Goal: Task Accomplishment & Management: Manage account settings

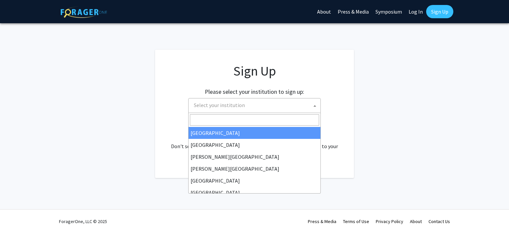
click at [232, 102] on span "Select your institution" at bounding box center [219, 105] width 51 height 7
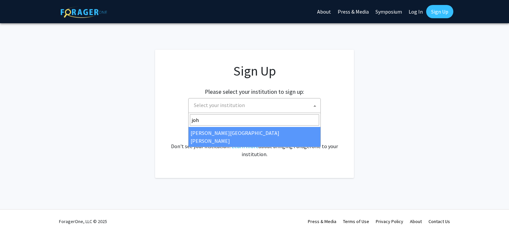
type input "john"
select select "1"
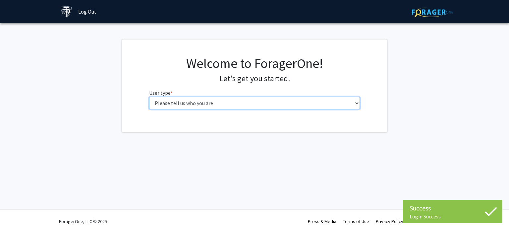
click at [273, 100] on select "Please tell us who you are Undergraduate Student Master's Student Doctoral Cand…" at bounding box center [254, 103] width 211 height 13
select select "2: masters"
click at [149, 97] on select "Please tell us who you are Undergraduate Student Master's Student Doctoral Cand…" at bounding box center [254, 103] width 211 height 13
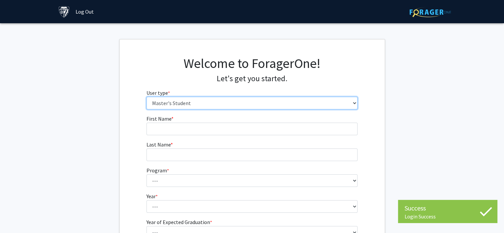
click at [221, 102] on select "Please tell us who you are Undergraduate Student Master's Student Doctoral Cand…" at bounding box center [252, 103] width 211 height 13
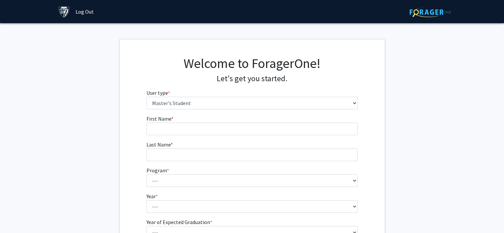
click at [182, 69] on h1 "Welcome to ForagerOne!" at bounding box center [252, 63] width 211 height 16
click at [186, 130] on input "First Name * required" at bounding box center [252, 129] width 211 height 13
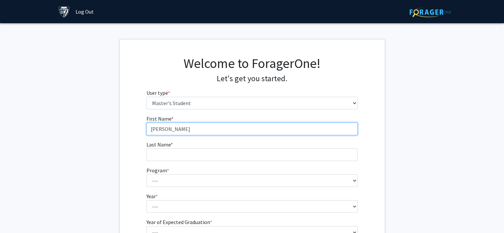
type input "[PERSON_NAME]"
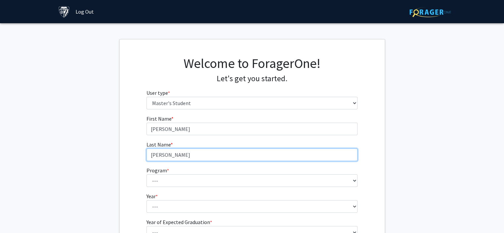
type input "[PERSON_NAME]"
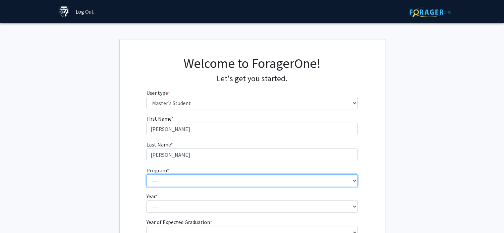
click at [192, 183] on select "--- Anatomy Education Applied and Computational Mathematics Applied Biomedical …" at bounding box center [252, 180] width 211 height 13
select select "39: 28"
click at [147, 174] on select "--- Anatomy Education Applied and Computational Mathematics Applied Biomedical …" at bounding box center [252, 180] width 211 height 13
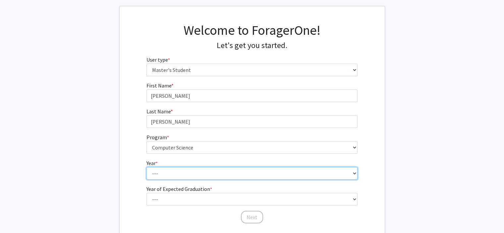
click at [193, 169] on select "--- First Year Second Year" at bounding box center [252, 173] width 211 height 13
select select "1: first_year"
click at [147, 167] on select "--- First Year Second Year" at bounding box center [252, 173] width 211 height 13
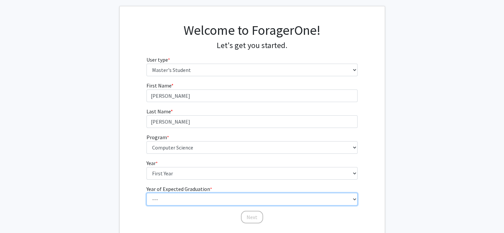
click at [192, 197] on select "--- 2025 2026 2027 2028 2029 2030 2031 2032 2033 2034" at bounding box center [252, 199] width 211 height 13
select select "4: 2028"
click at [147, 193] on select "--- 2025 2026 2027 2028 2029 2030 2031 2032 2033 2034" at bounding box center [252, 199] width 211 height 13
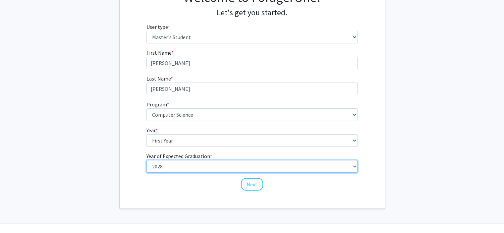
scroll to position [66, 0]
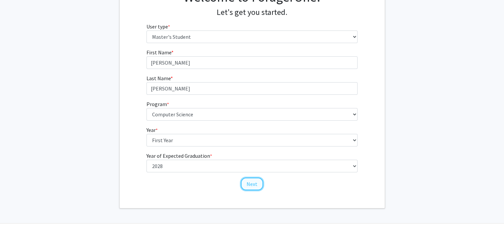
click at [253, 182] on button "Next" at bounding box center [252, 184] width 22 height 13
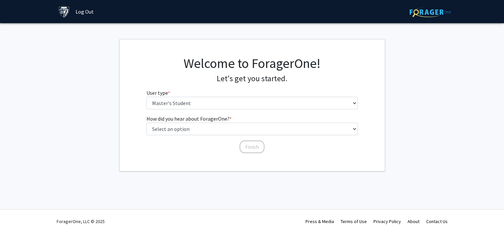
scroll to position [0, 0]
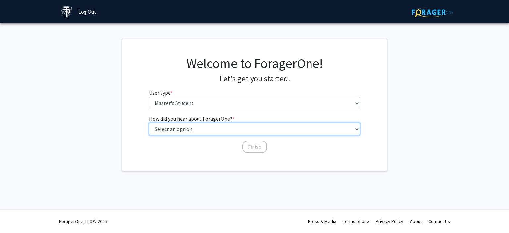
click at [236, 129] on select "Select an option Peer/student recommendation Faculty/staff recommendation Unive…" at bounding box center [254, 129] width 211 height 13
select select "3: university_website"
click at [149, 123] on select "Select an option Peer/student recommendation Faculty/staff recommendation Unive…" at bounding box center [254, 129] width 211 height 13
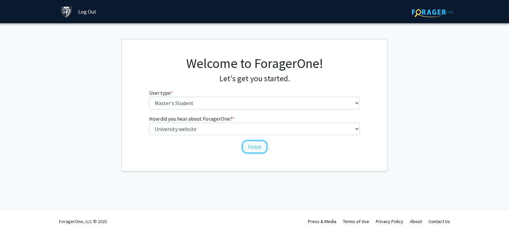
click at [256, 149] on button "Finish" at bounding box center [254, 147] width 25 height 13
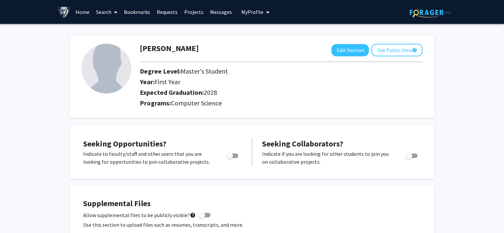
drag, startPoint x: 211, startPoint y: 92, endPoint x: 248, endPoint y: 89, distance: 36.9
click at [248, 89] on h2 "Expected Graduation: 2028" at bounding box center [253, 93] width 226 height 8
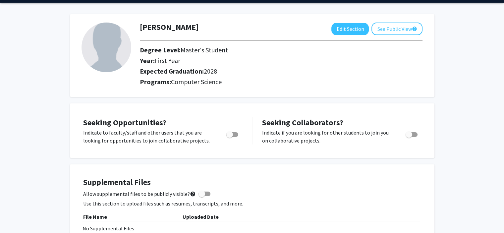
scroll to position [33, 0]
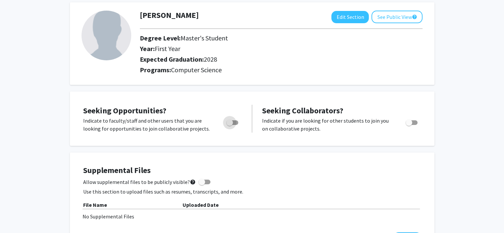
click at [231, 121] on span "Toggle" at bounding box center [230, 122] width 7 height 7
click at [230, 125] on input "Are you actively seeking opportunities?" at bounding box center [229, 125] width 0 height 0
checkbox input "true"
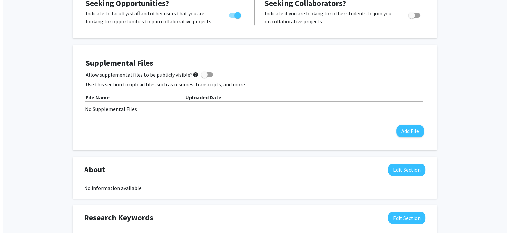
scroll to position [133, 0]
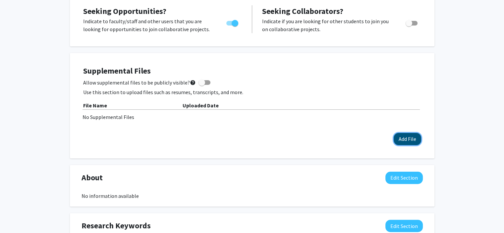
click at [406, 143] on button "Add File" at bounding box center [408, 139] width 28 height 12
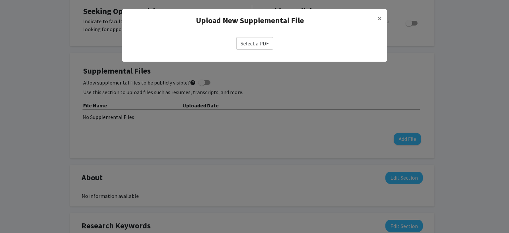
click at [260, 45] on label "Select a PDF" at bounding box center [254, 43] width 37 height 13
click at [0, 0] on input "Select a PDF" at bounding box center [0, 0] width 0 height 0
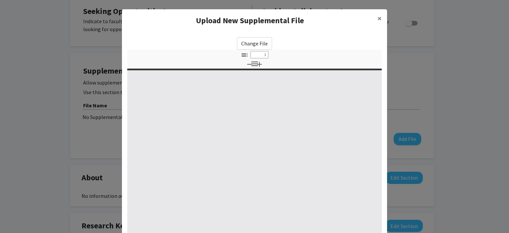
select select "custom"
type input "0"
select select "custom"
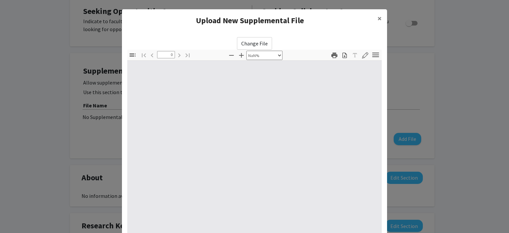
type input "1"
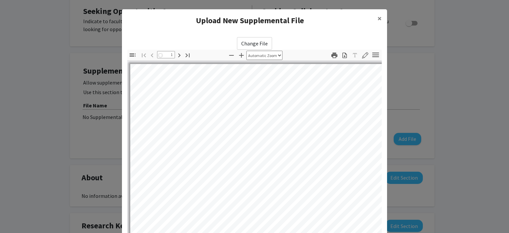
select select "auto"
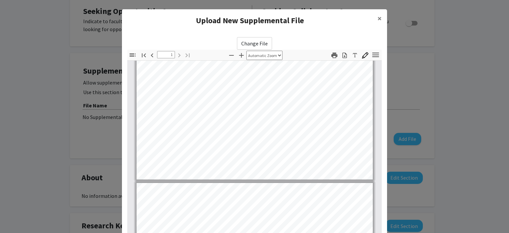
type input "2"
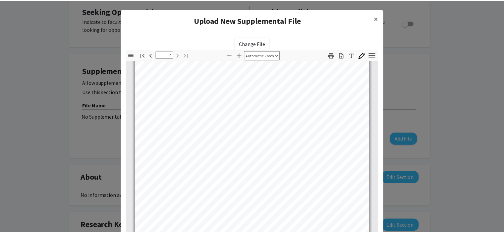
scroll to position [81, 0]
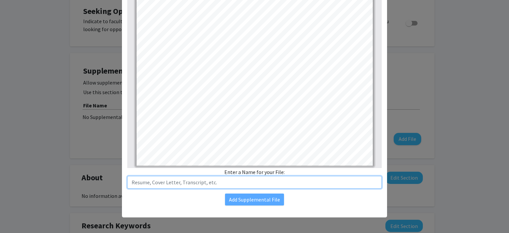
click at [247, 183] on input "text" at bounding box center [254, 182] width 255 height 13
type input "Resume"
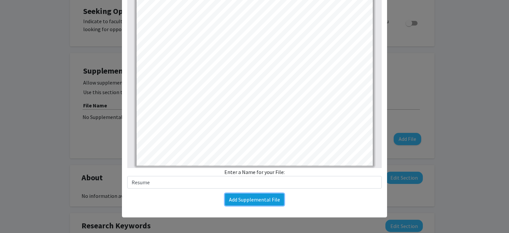
click at [251, 201] on button "Add Supplemental File" at bounding box center [254, 200] width 59 height 12
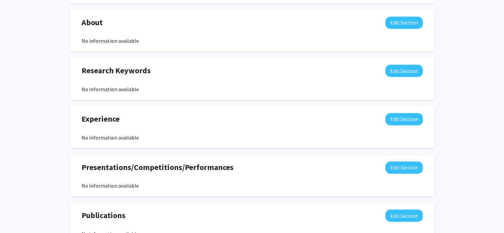
scroll to position [332, 0]
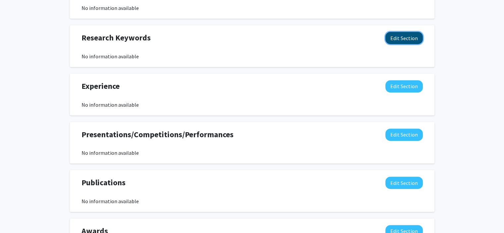
click at [404, 38] on button "Edit Section" at bounding box center [404, 38] width 37 height 12
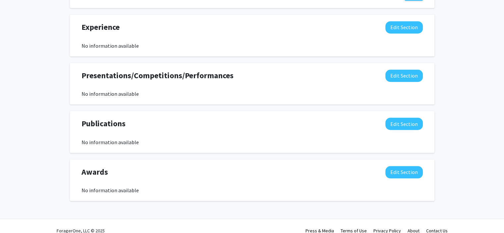
scroll to position [378, 0]
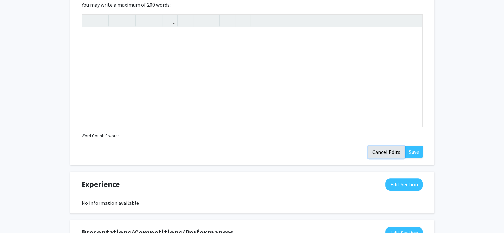
click at [391, 153] on button "Cancel Edits" at bounding box center [386, 152] width 36 height 13
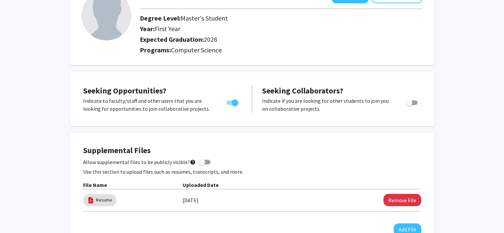
scroll to position [0, 0]
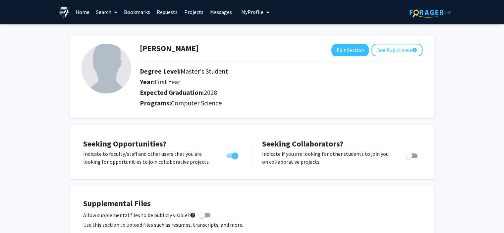
click at [187, 46] on div "[PERSON_NAME] Edit Section See Public View help" at bounding box center [281, 50] width 293 height 13
click at [70, 11] on link at bounding box center [65, 11] width 14 height 23
